Goal: Information Seeking & Learning: Learn about a topic

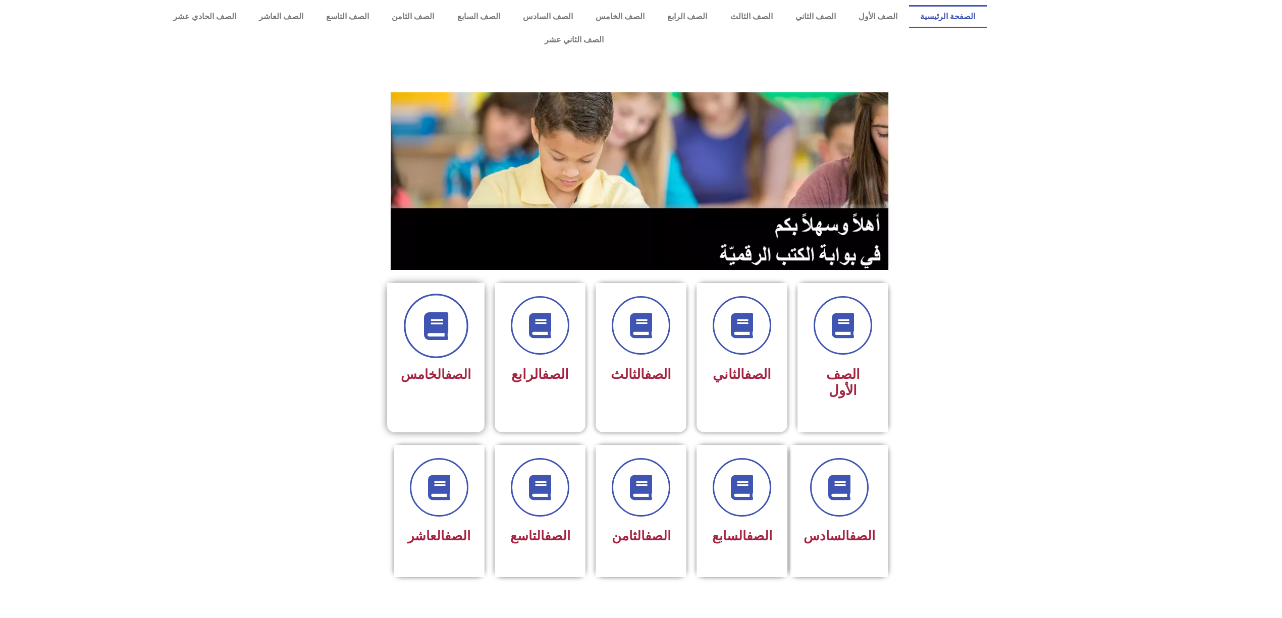
click at [436, 312] on icon at bounding box center [436, 326] width 28 height 28
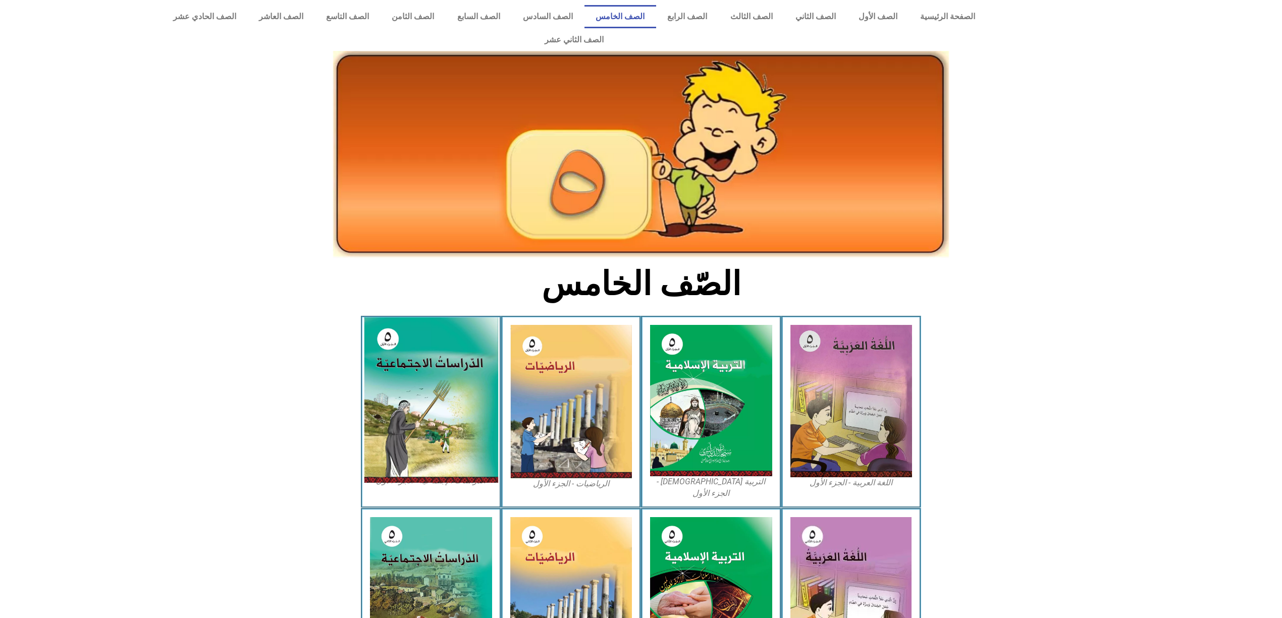
click at [446, 386] on img at bounding box center [431, 400] width 134 height 166
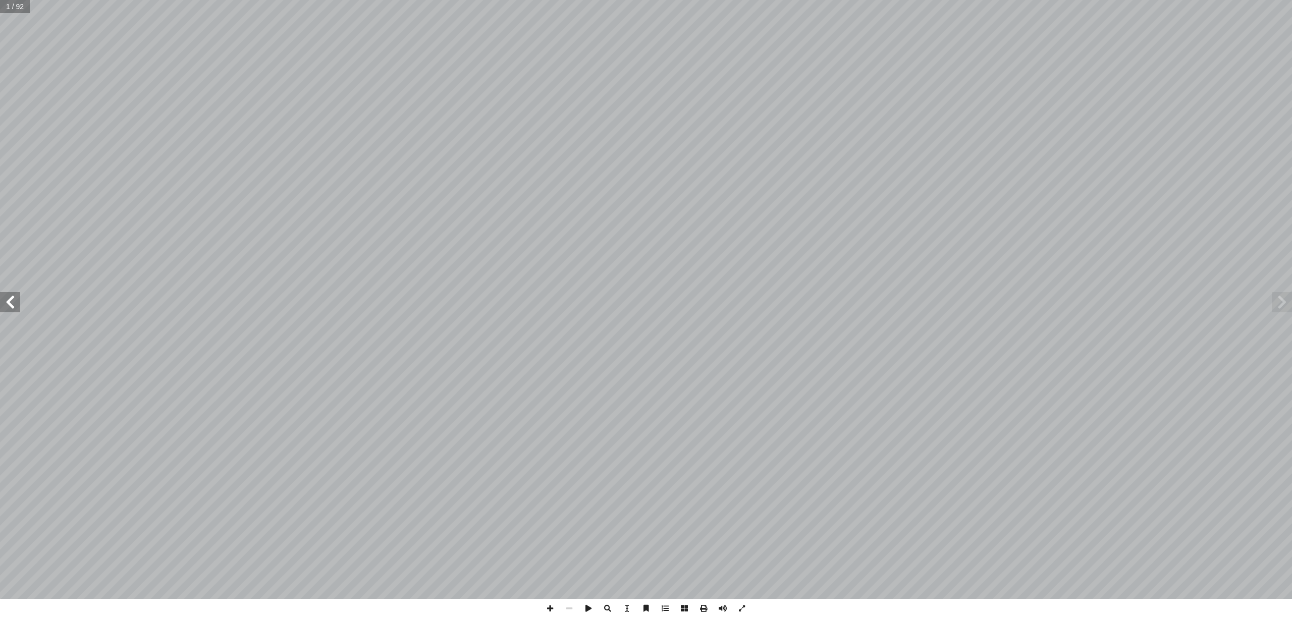
click at [8, 308] on span at bounding box center [10, 302] width 20 height 20
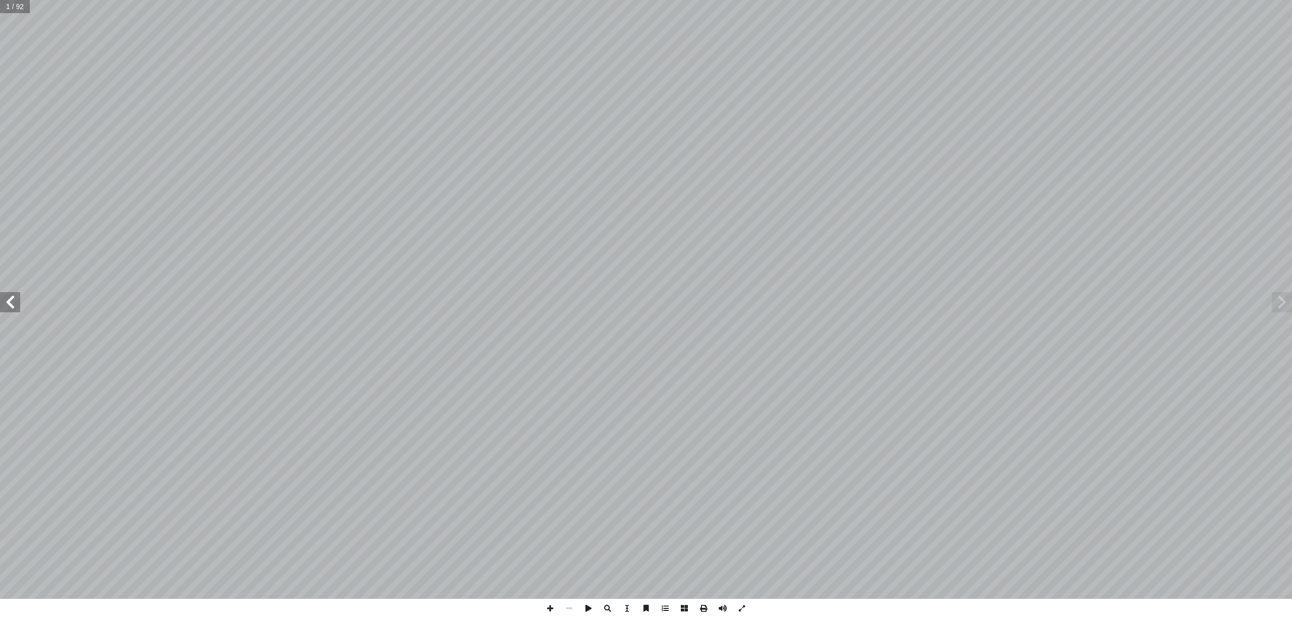
click at [8, 308] on span at bounding box center [10, 302] width 20 height 20
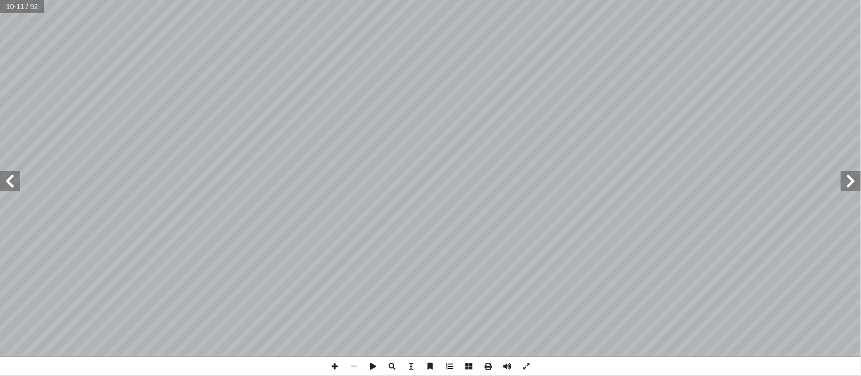
click at [14, 179] on span at bounding box center [10, 181] width 20 height 20
click at [852, 173] on span at bounding box center [851, 181] width 20 height 20
click at [14, 178] on span at bounding box center [10, 181] width 20 height 20
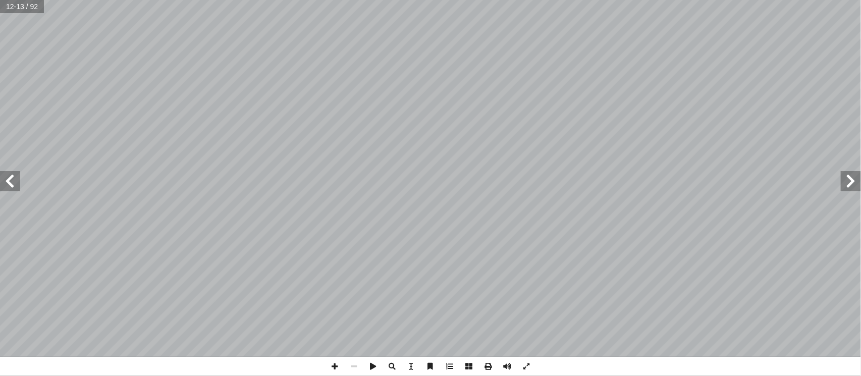
click at [6, 174] on span at bounding box center [10, 181] width 20 height 20
click at [334, 367] on span at bounding box center [334, 366] width 19 height 19
drag, startPoint x: 329, startPoint y: 368, endPoint x: 334, endPoint y: 362, distance: 7.6
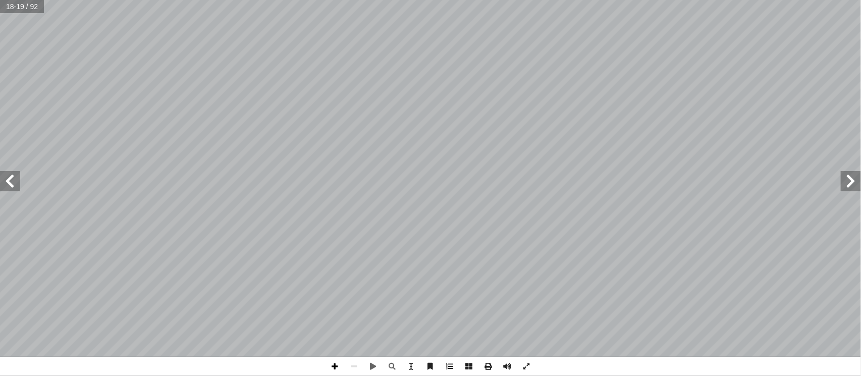
click at [329, 367] on span at bounding box center [334, 366] width 19 height 19
click at [330, 364] on span at bounding box center [334, 366] width 19 height 19
click at [362, 360] on span at bounding box center [353, 366] width 19 height 19
click at [341, 363] on span at bounding box center [334, 366] width 19 height 19
click at [350, 366] on span at bounding box center [353, 366] width 19 height 19
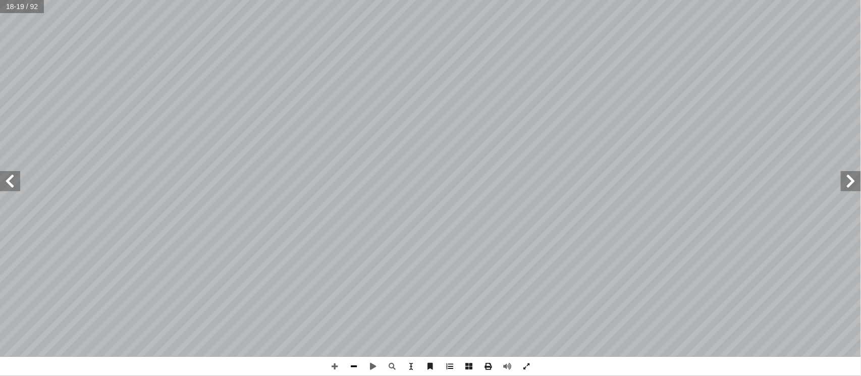
click at [350, 367] on span at bounding box center [353, 366] width 19 height 19
click at [334, 366] on span at bounding box center [334, 366] width 19 height 19
click at [336, 366] on span at bounding box center [334, 366] width 19 height 19
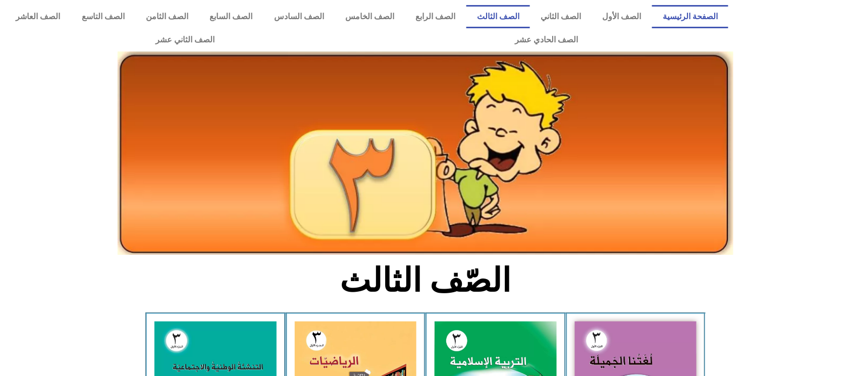
click at [683, 18] on link "الصفحة الرئيسية" at bounding box center [690, 16] width 76 height 23
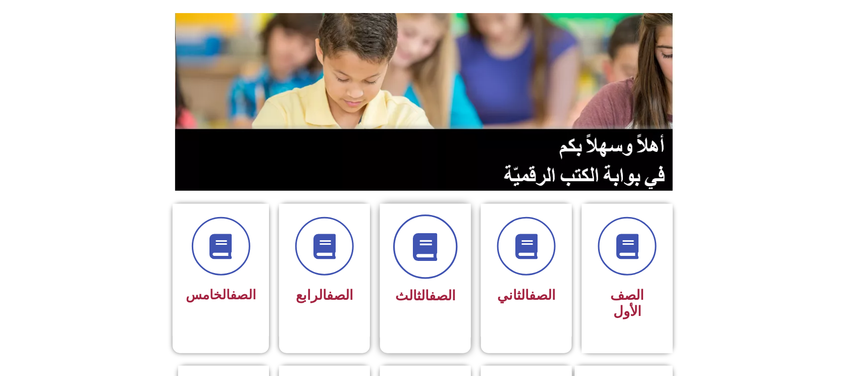
scroll to position [202, 0]
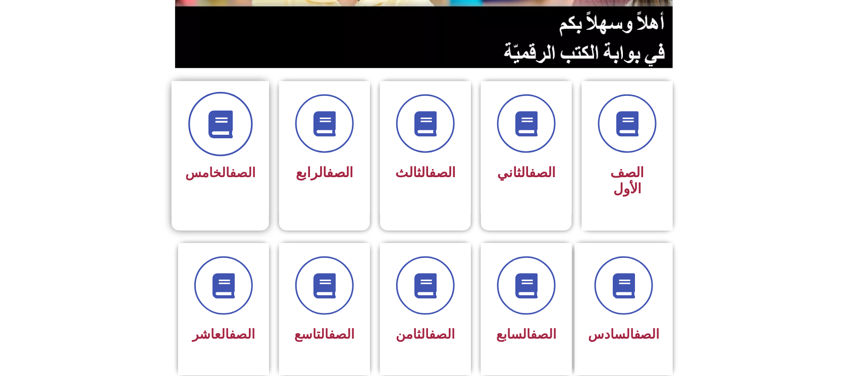
click at [232, 113] on icon at bounding box center [220, 125] width 28 height 28
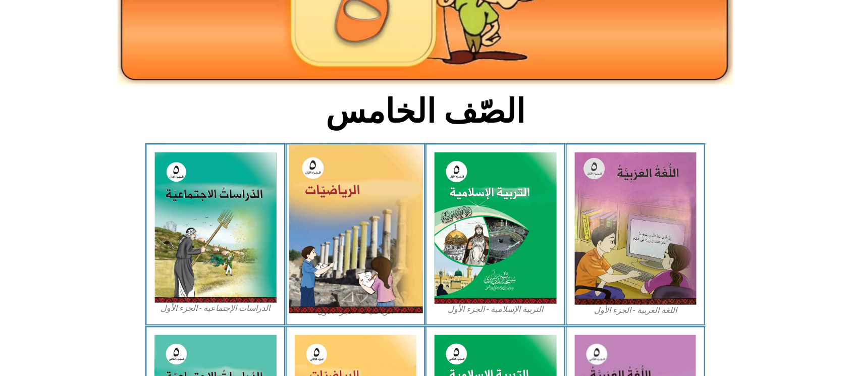
scroll to position [202, 0]
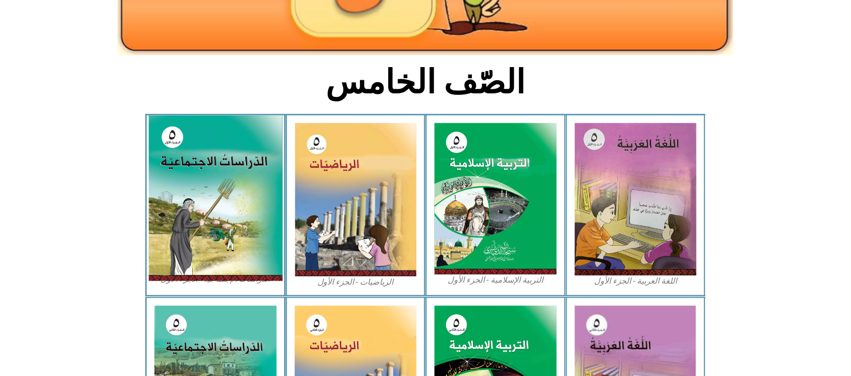
click at [200, 144] on img at bounding box center [215, 199] width 134 height 166
click at [229, 207] on img at bounding box center [215, 199] width 134 height 166
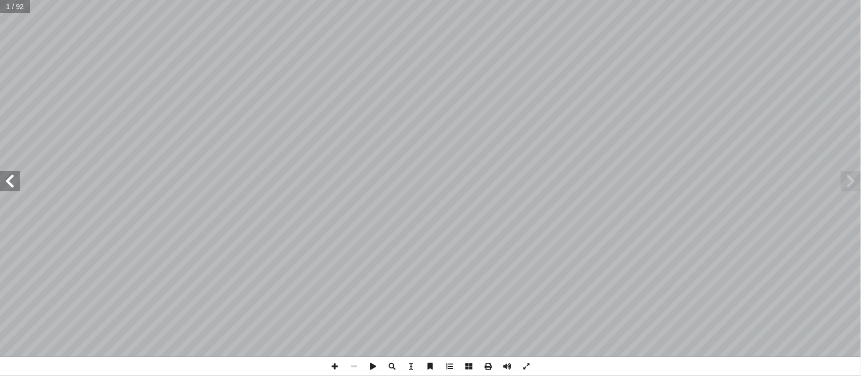
click at [19, 188] on span at bounding box center [10, 181] width 20 height 20
click at [16, 184] on span at bounding box center [10, 181] width 20 height 20
click at [15, 182] on span at bounding box center [10, 181] width 20 height 20
click at [10, 178] on span at bounding box center [10, 181] width 20 height 20
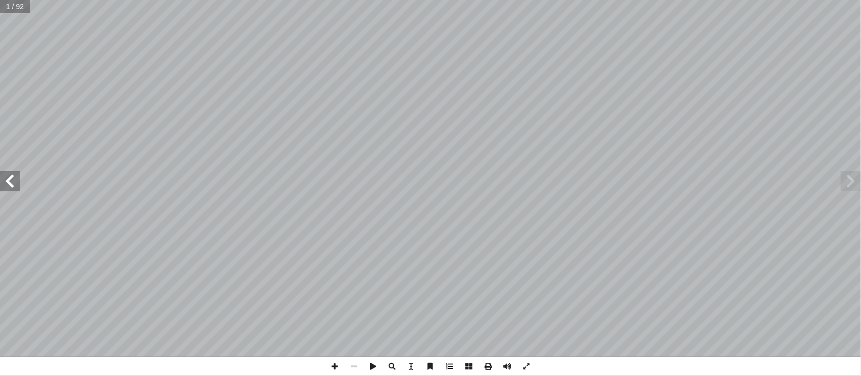
click at [9, 179] on span at bounding box center [10, 181] width 20 height 20
click at [9, 178] on span at bounding box center [10, 181] width 20 height 20
click at [10, 176] on span at bounding box center [10, 181] width 20 height 20
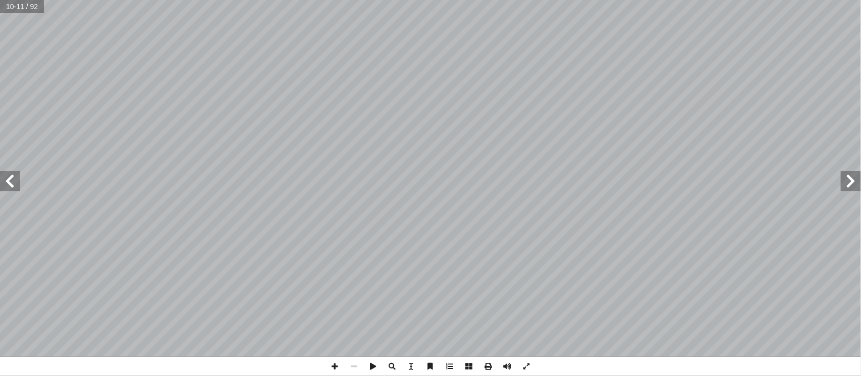
click at [10, 176] on span at bounding box center [10, 181] width 20 height 20
click at [11, 176] on span at bounding box center [10, 181] width 20 height 20
click at [7, 184] on span at bounding box center [10, 181] width 20 height 20
click at [332, 364] on span at bounding box center [334, 366] width 19 height 19
click at [10, 178] on span at bounding box center [10, 181] width 20 height 20
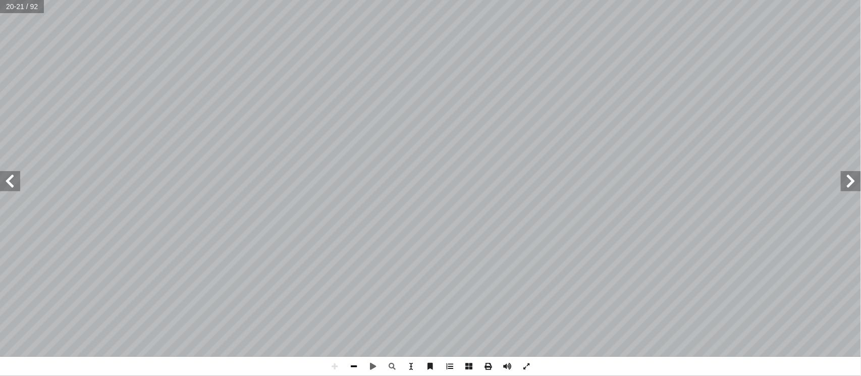
click at [351, 360] on span at bounding box center [353, 366] width 19 height 19
click at [356, 367] on span at bounding box center [353, 366] width 19 height 19
click at [337, 357] on span at bounding box center [334, 366] width 19 height 19
click at [2, 184] on span at bounding box center [10, 181] width 20 height 20
click at [318, 368] on div "١٦ . ِ ة ّ لمائي � ِ حات ّ لمسط � ِ شكال أ على � ً مثلة أ � - أ � نا. ِ في حيات…" at bounding box center [430, 188] width 861 height 376
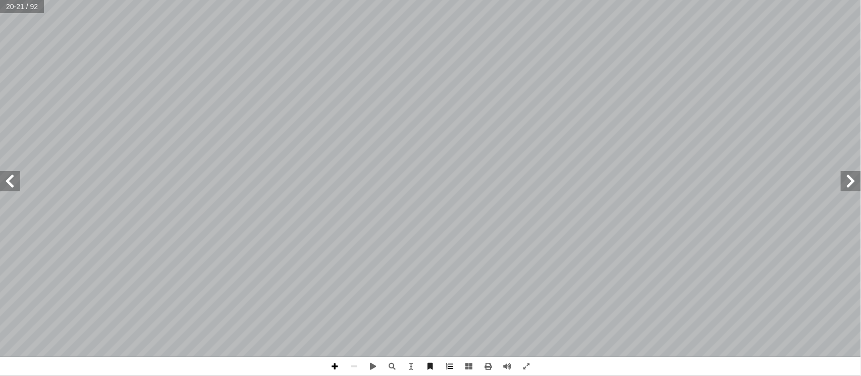
click at [333, 364] on span at bounding box center [334, 366] width 19 height 19
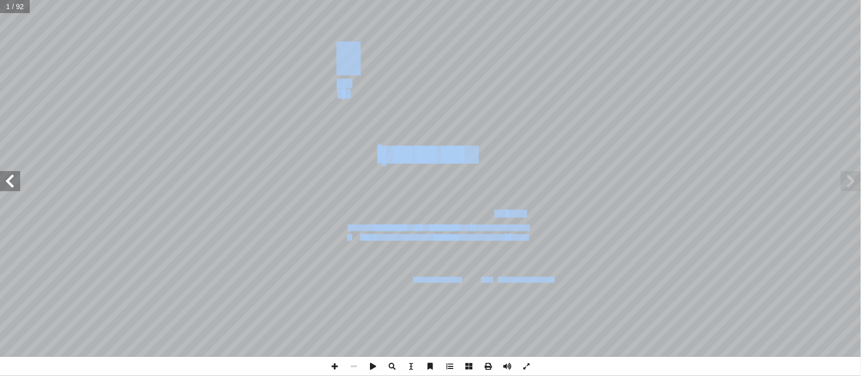
click at [6, 179] on span at bounding box center [10, 181] width 20 height 20
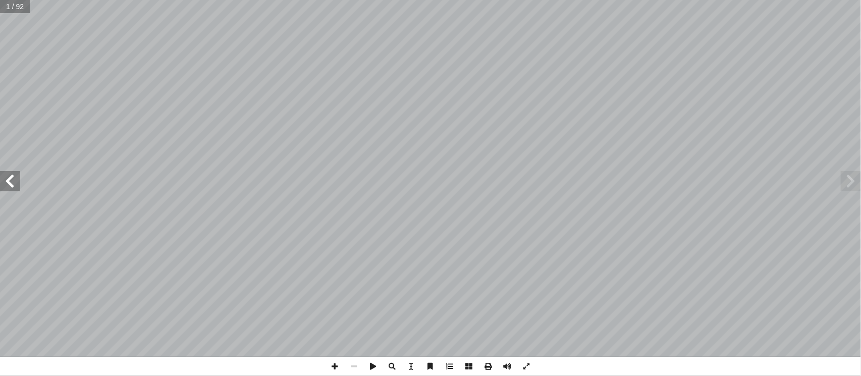
click at [9, 180] on span at bounding box center [10, 181] width 20 height 20
click at [3, 180] on span at bounding box center [10, 181] width 20 height 20
click at [9, 177] on span at bounding box center [10, 181] width 20 height 20
drag, startPoint x: 9, startPoint y: 177, endPoint x: 14, endPoint y: 179, distance: 5.4
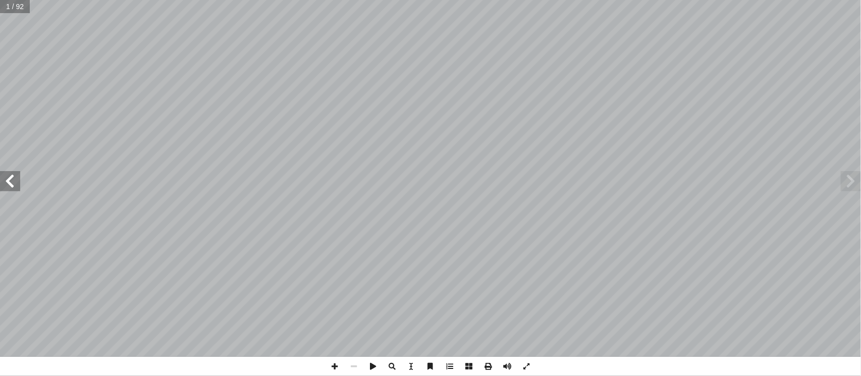
click at [14, 179] on span at bounding box center [10, 181] width 20 height 20
click at [16, 176] on span at bounding box center [10, 181] width 20 height 20
drag, startPoint x: 15, startPoint y: 176, endPoint x: 15, endPoint y: 184, distance: 7.6
click at [15, 184] on span at bounding box center [10, 181] width 20 height 20
